Goal: Task Accomplishment & Management: Complete application form

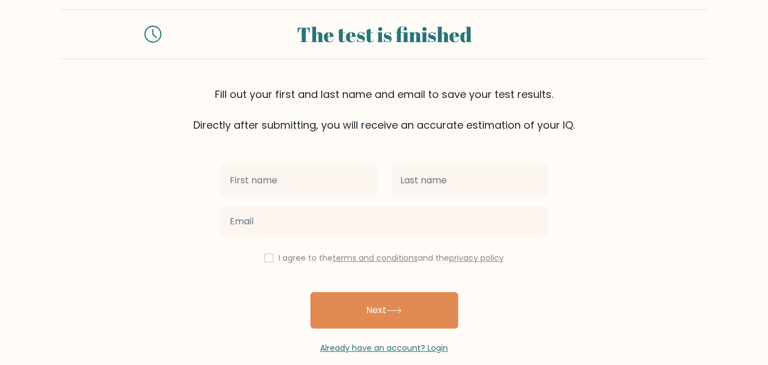
scroll to position [35, 0]
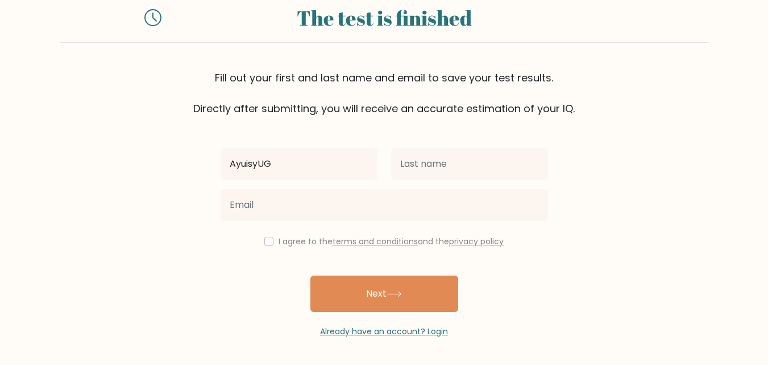
type input "AyuisyUG"
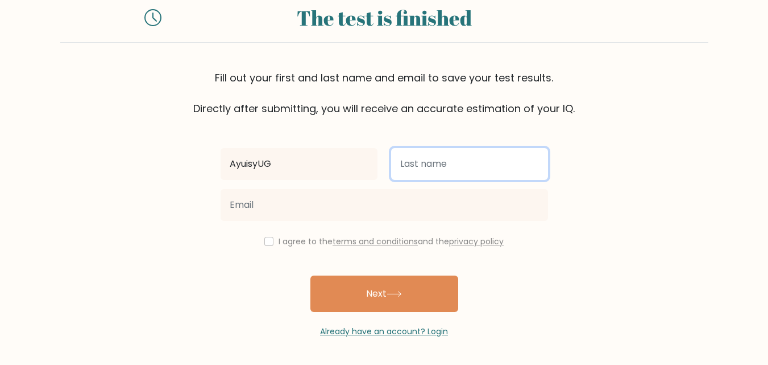
click at [484, 171] on input "text" at bounding box center [469, 164] width 157 height 32
type input "YAHUEHF"
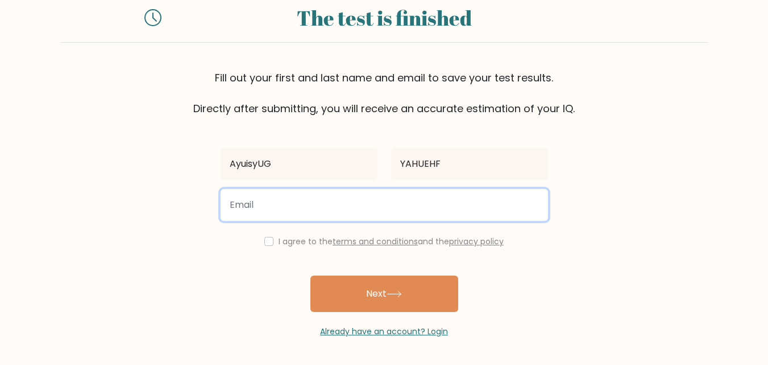
click at [343, 213] on input "email" at bounding box center [385, 205] width 328 height 32
type input "A"
type input "hscuah@gmail.com"
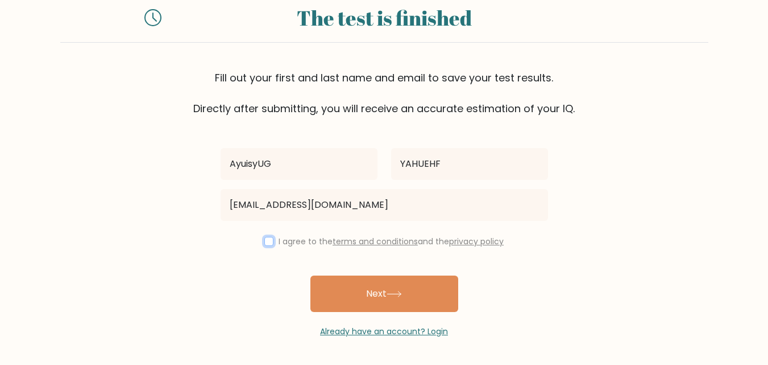
click at [269, 241] on input "checkbox" at bounding box center [268, 241] width 9 height 9
checkbox input "true"
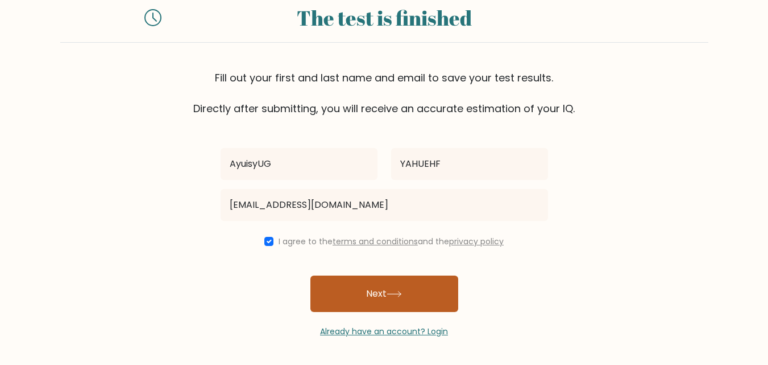
click at [371, 291] on button "Next" at bounding box center [385, 293] width 148 height 36
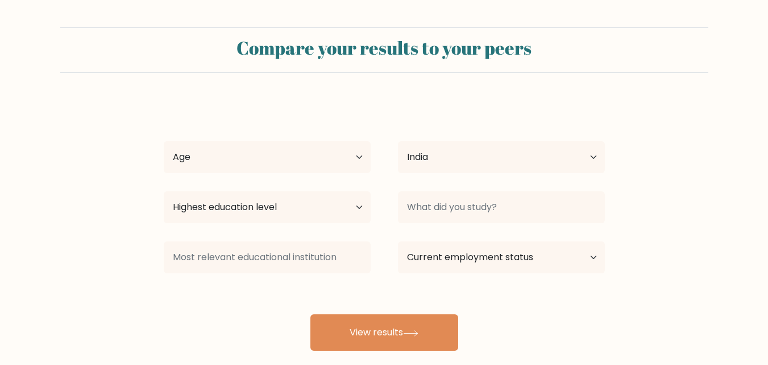
select select "IN"
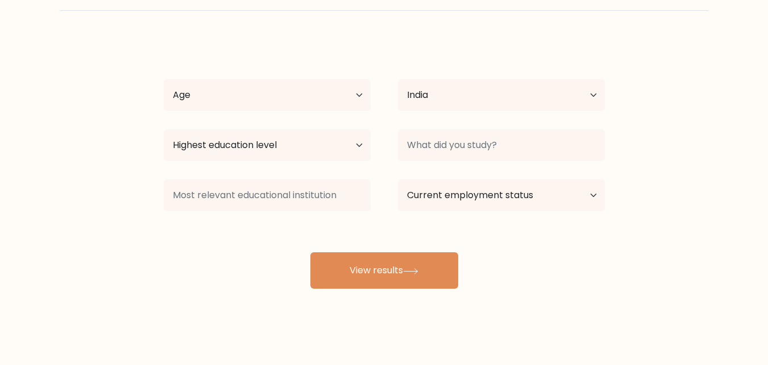
scroll to position [67, 0]
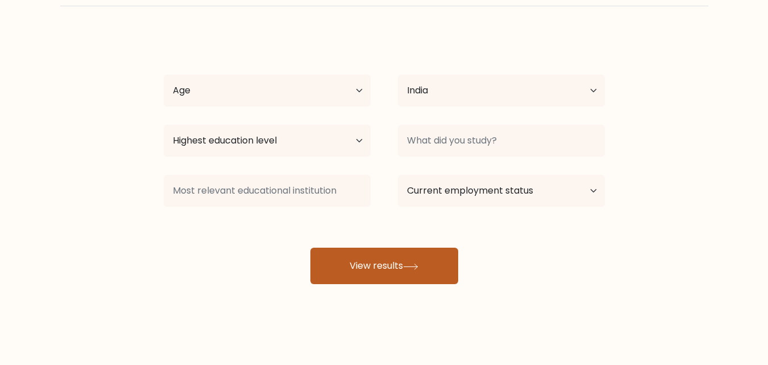
click at [408, 266] on icon at bounding box center [411, 265] width 14 height 5
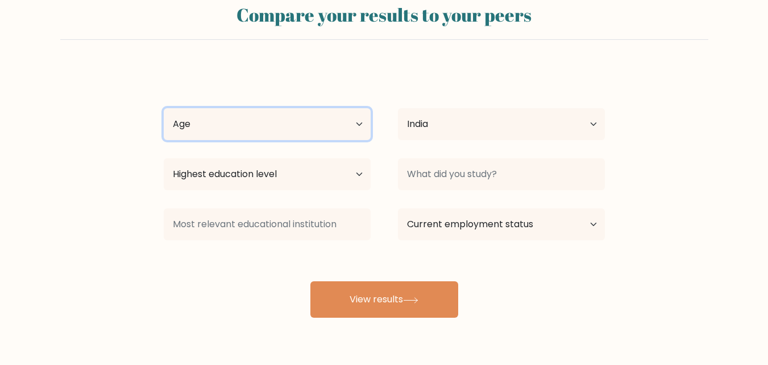
scroll to position [0, 0]
